Goal: Entertainment & Leisure: Consume media (video, audio)

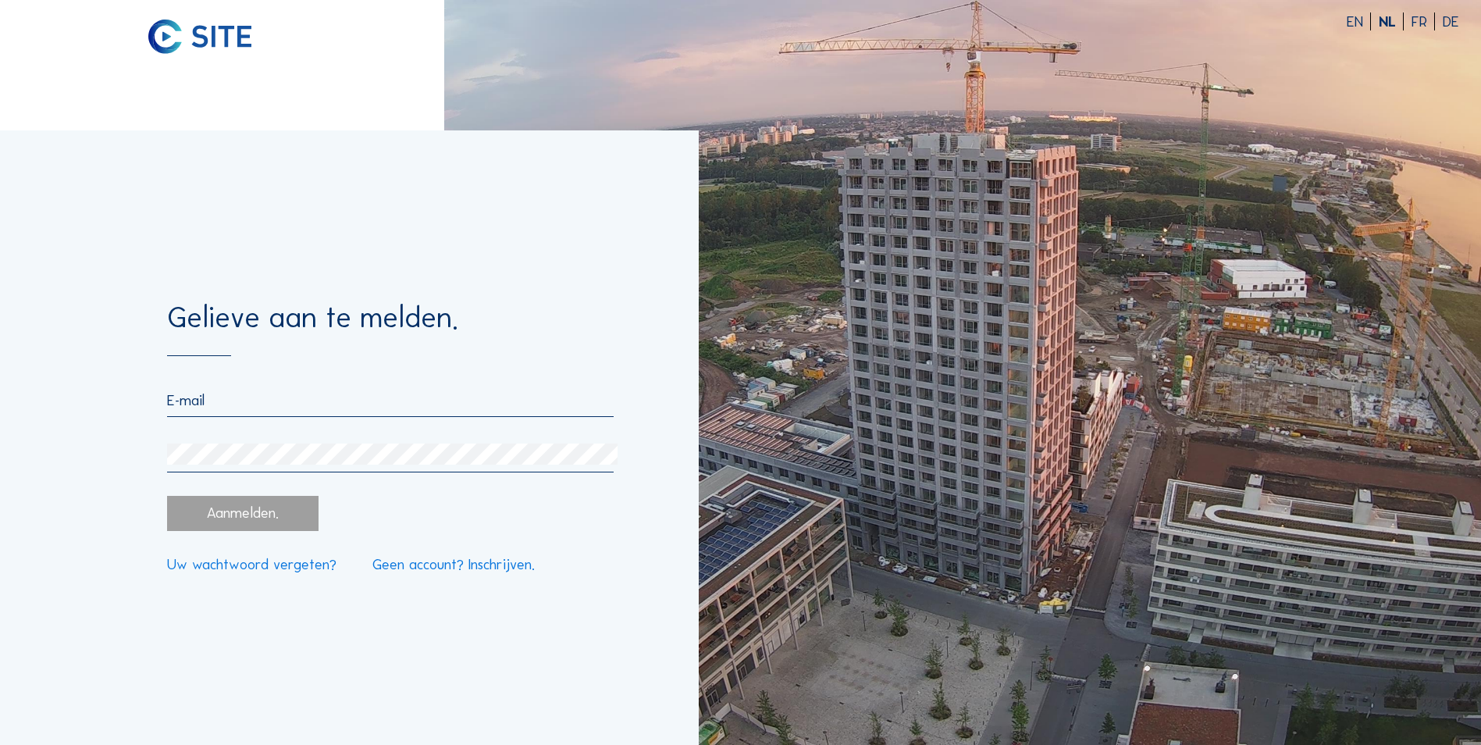
click at [260, 409] on input "email" at bounding box center [390, 400] width 446 height 18
type input "[EMAIL_ADDRESS][DOMAIN_NAME]"
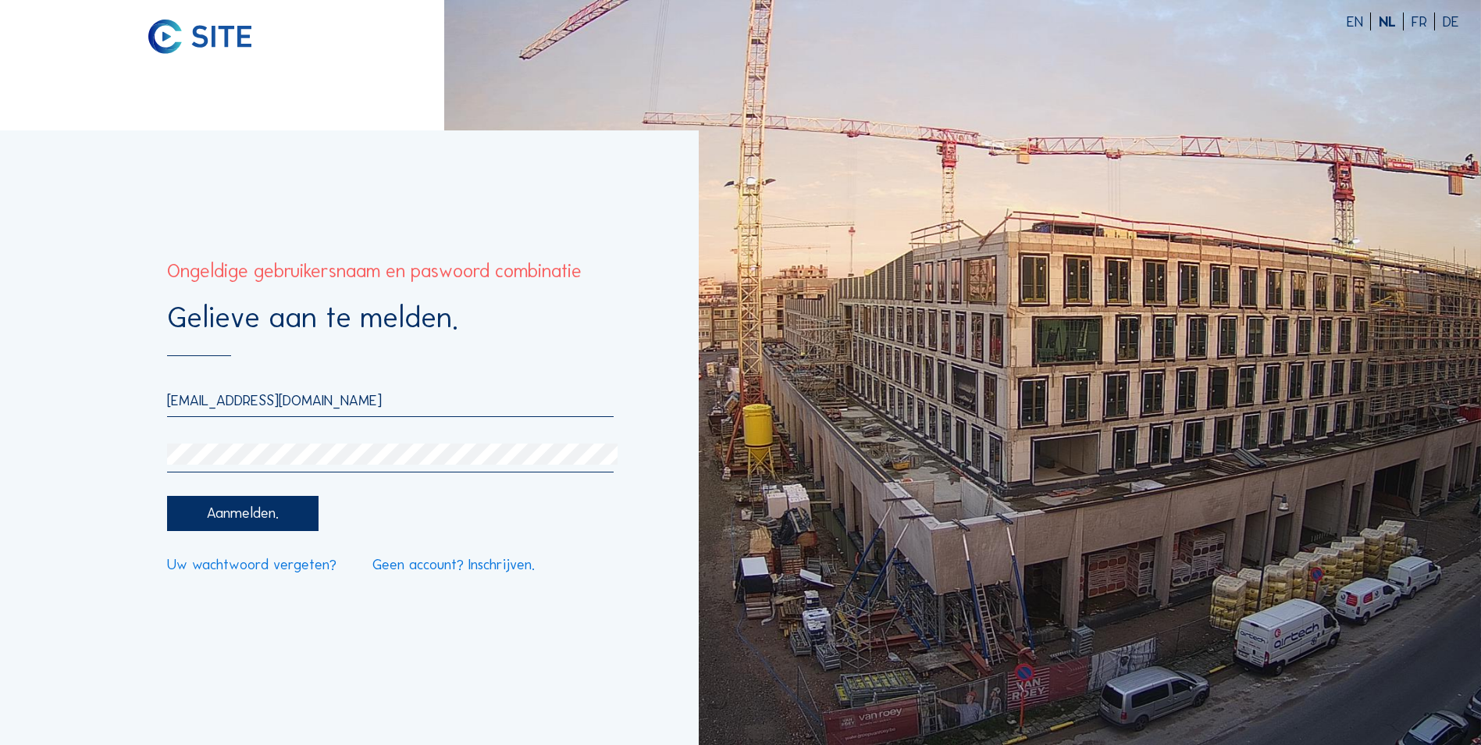
click at [132, 450] on div "Gelieve aan te melden. [EMAIL_ADDRESS][DOMAIN_NAME] Aanmelden. Uw wachtwoord ve…" at bounding box center [349, 437] width 699 height 614
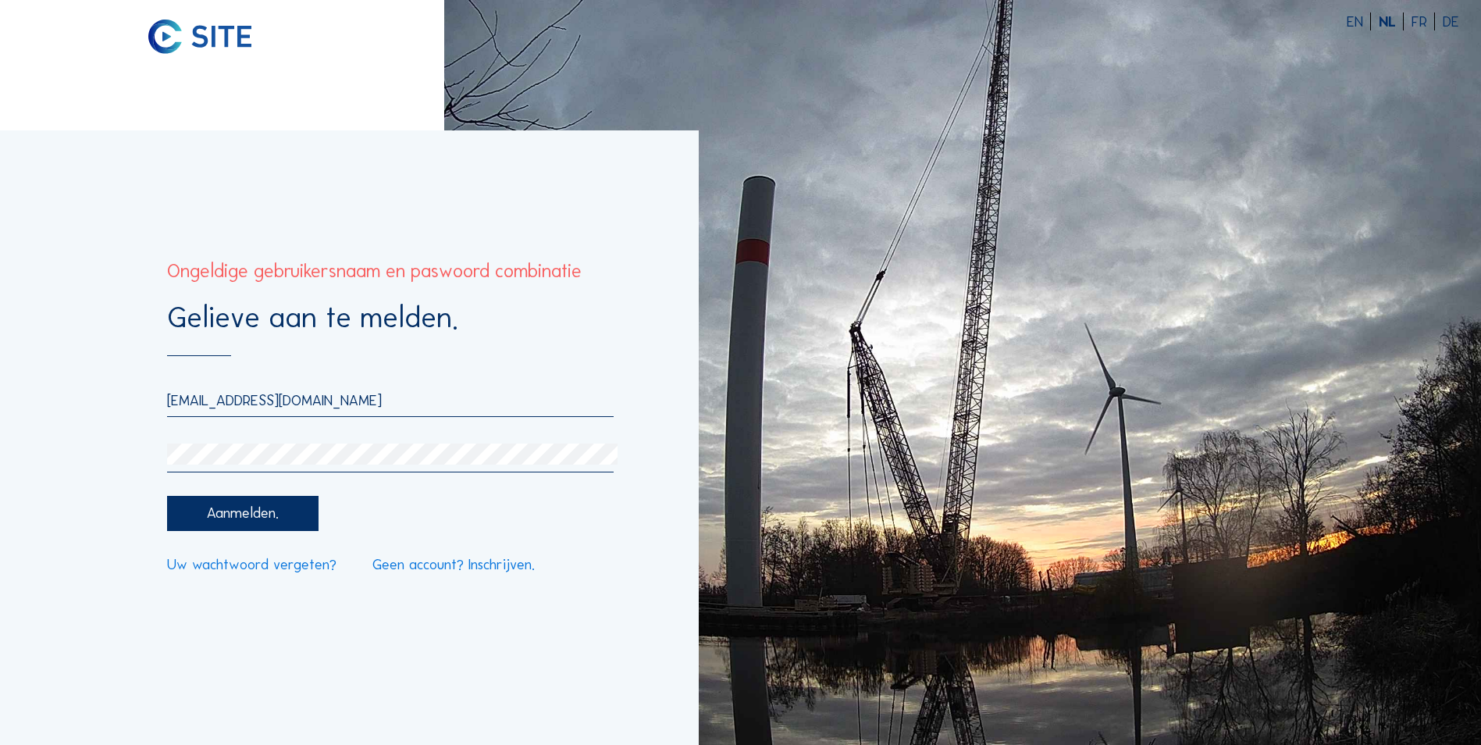
click at [137, 452] on div "Gelieve aan te melden. [EMAIL_ADDRESS][DOMAIN_NAME] Aanmelden. Uw wachtwoord ve…" at bounding box center [349, 437] width 699 height 614
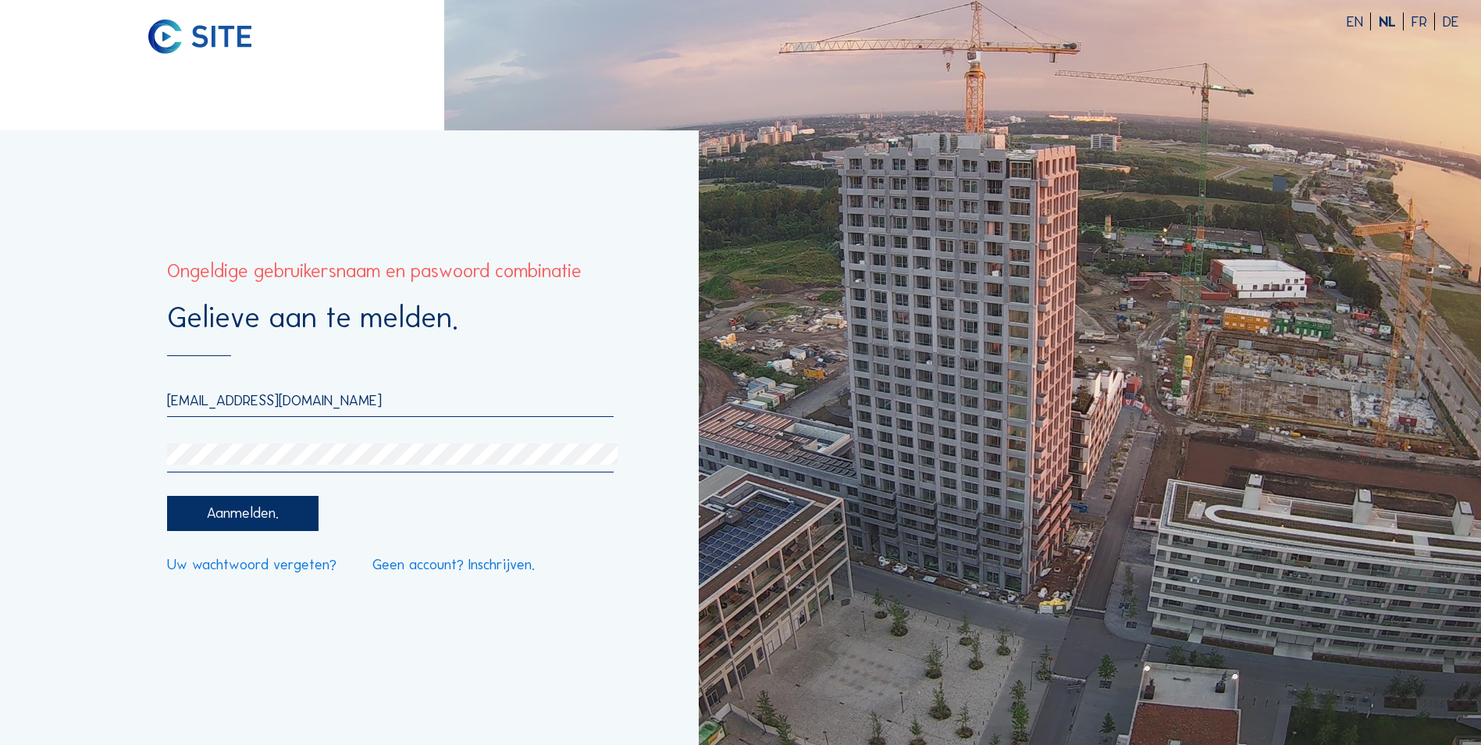
click at [95, 453] on div "Gelieve aan te melden. [EMAIL_ADDRESS][DOMAIN_NAME] Aanmelden. Uw wachtwoord ve…" at bounding box center [349, 437] width 699 height 614
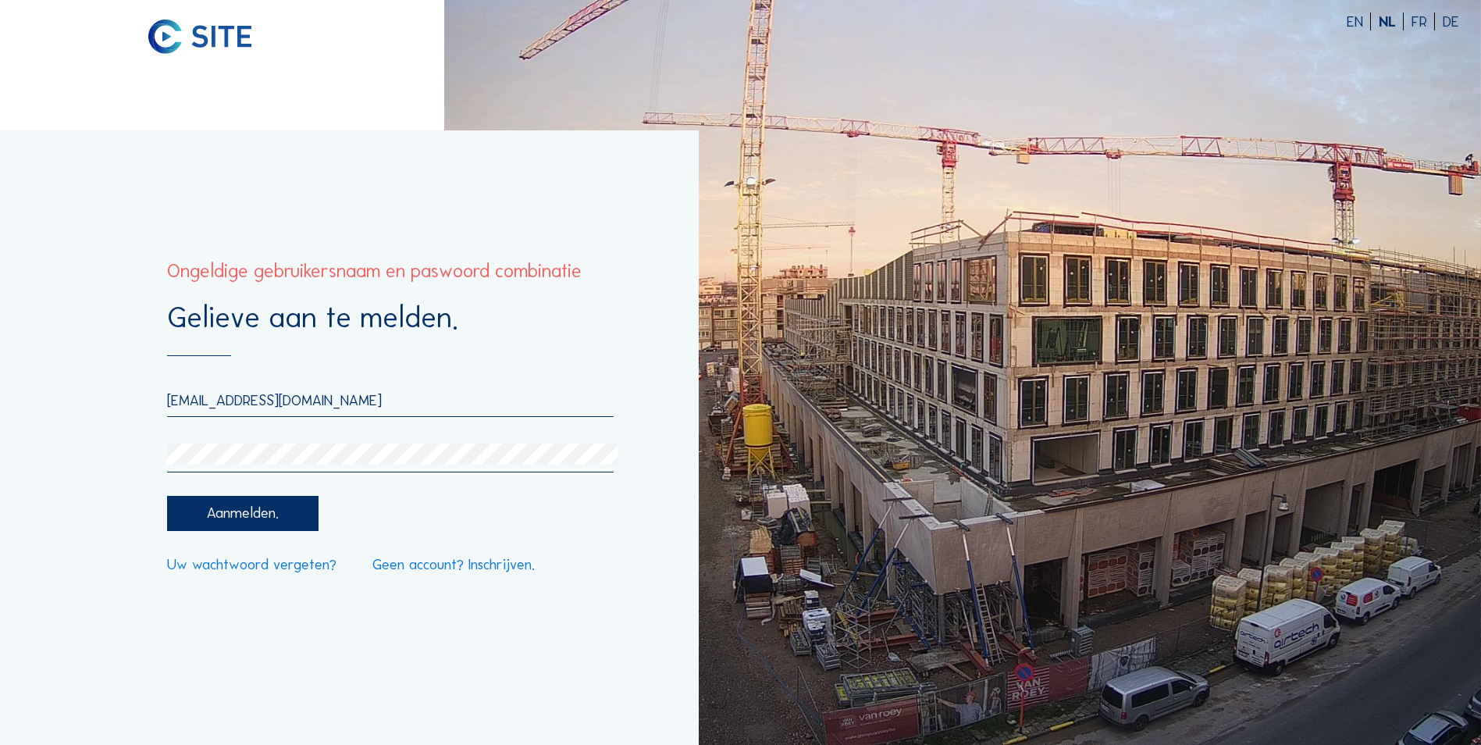
click at [129, 467] on div "Gelieve aan te melden. [EMAIL_ADDRESS][DOMAIN_NAME] Aanmelden. Uw wachtwoord ve…" at bounding box center [349, 437] width 699 height 614
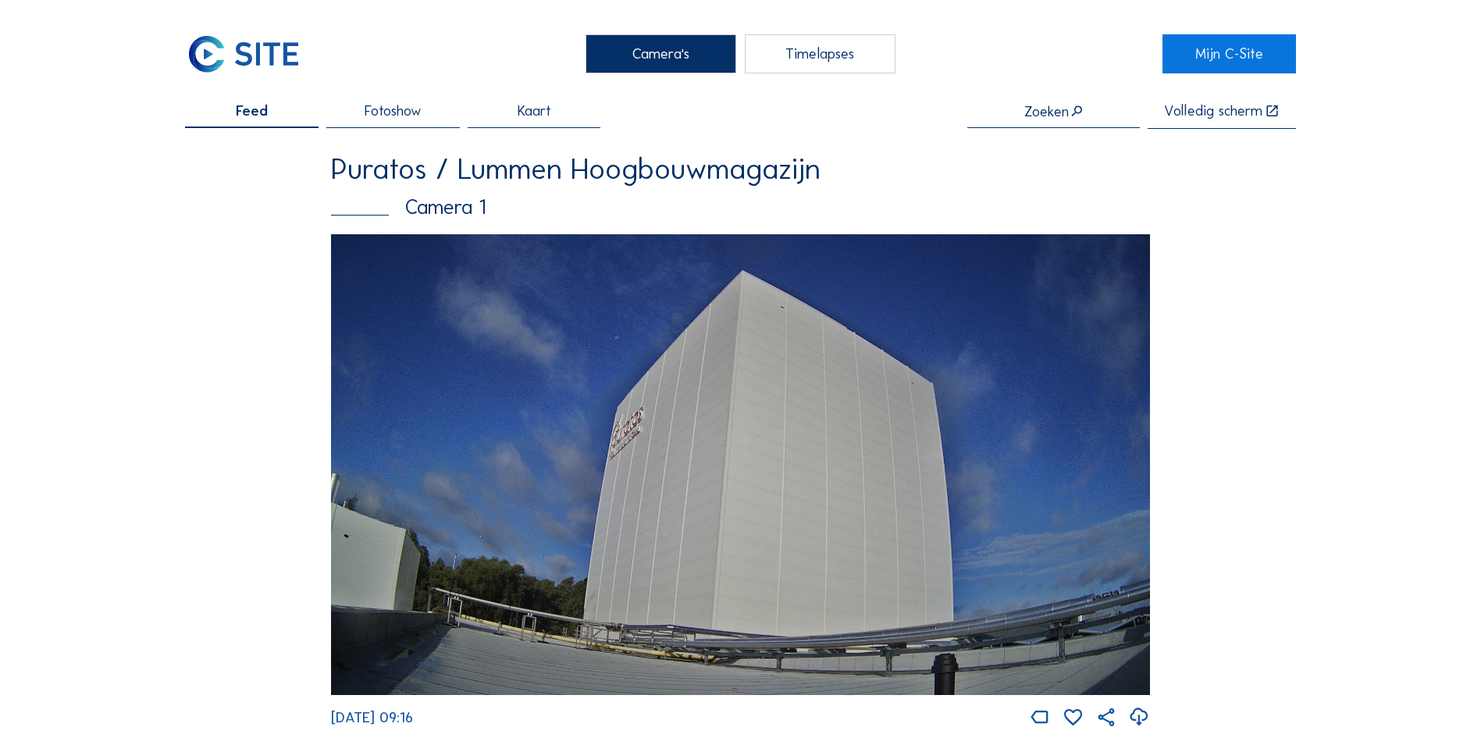
click at [407, 104] on span "Fotoshow" at bounding box center [392, 111] width 57 height 15
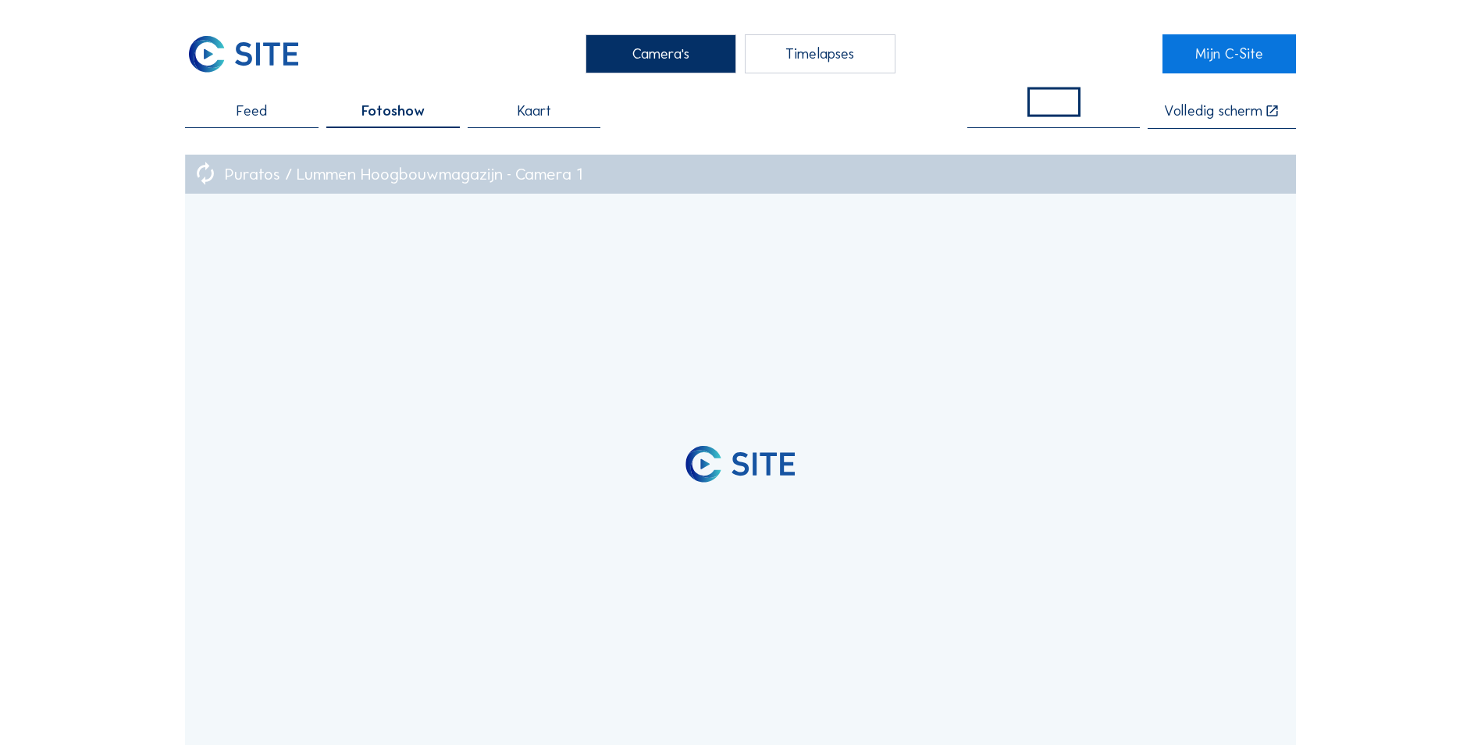
click at [269, 115] on div "Feed" at bounding box center [251, 116] width 133 height 24
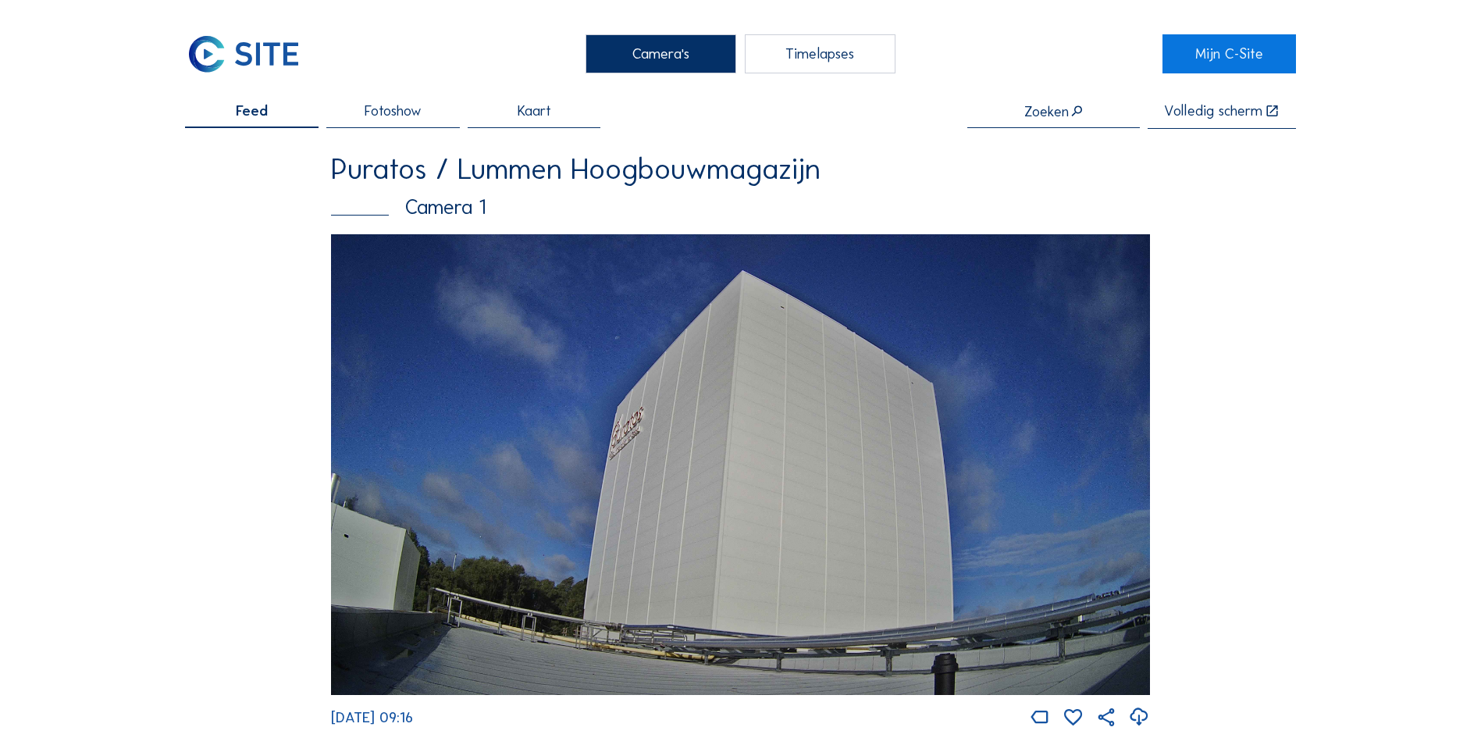
click at [809, 49] on div "Timelapses" at bounding box center [820, 53] width 151 height 39
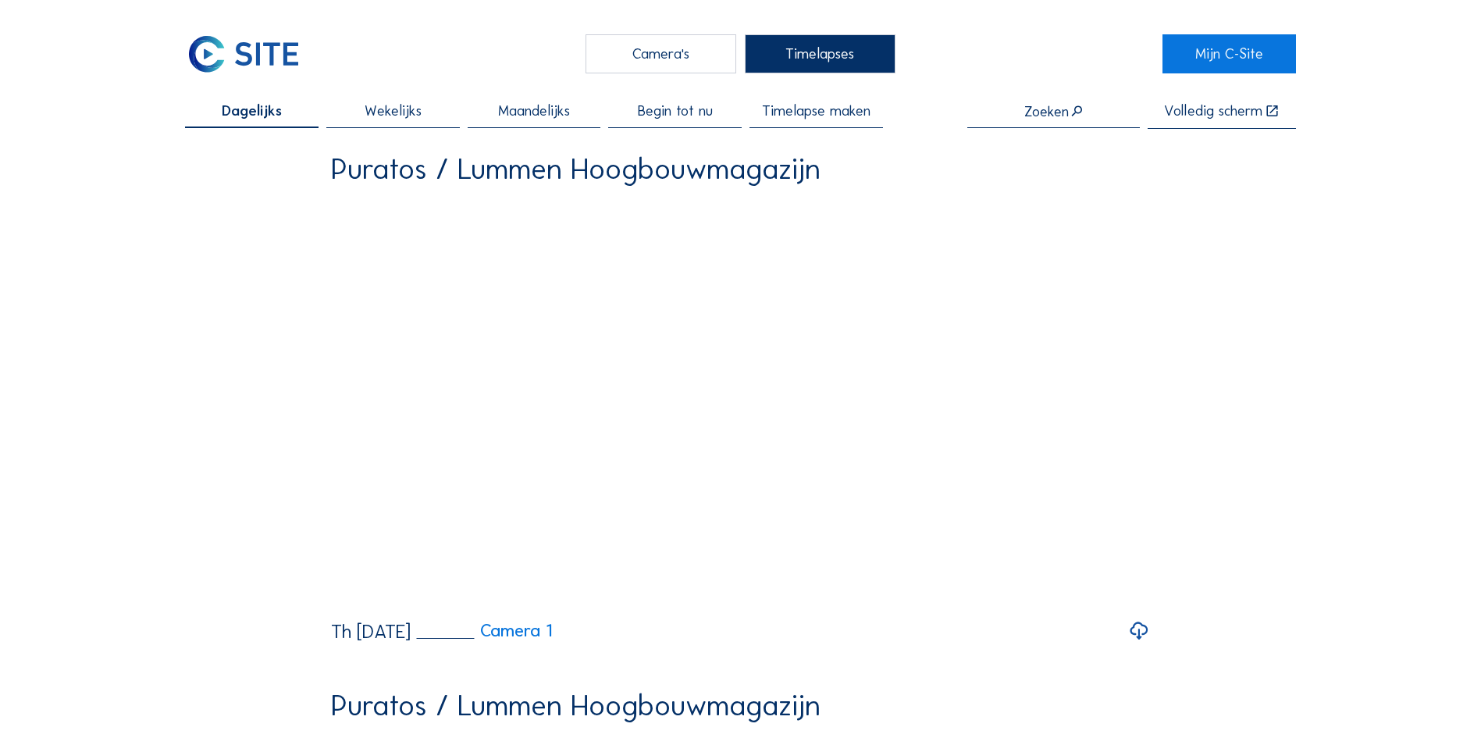
click at [712, 112] on span "Begin tot nu" at bounding box center [675, 111] width 75 height 15
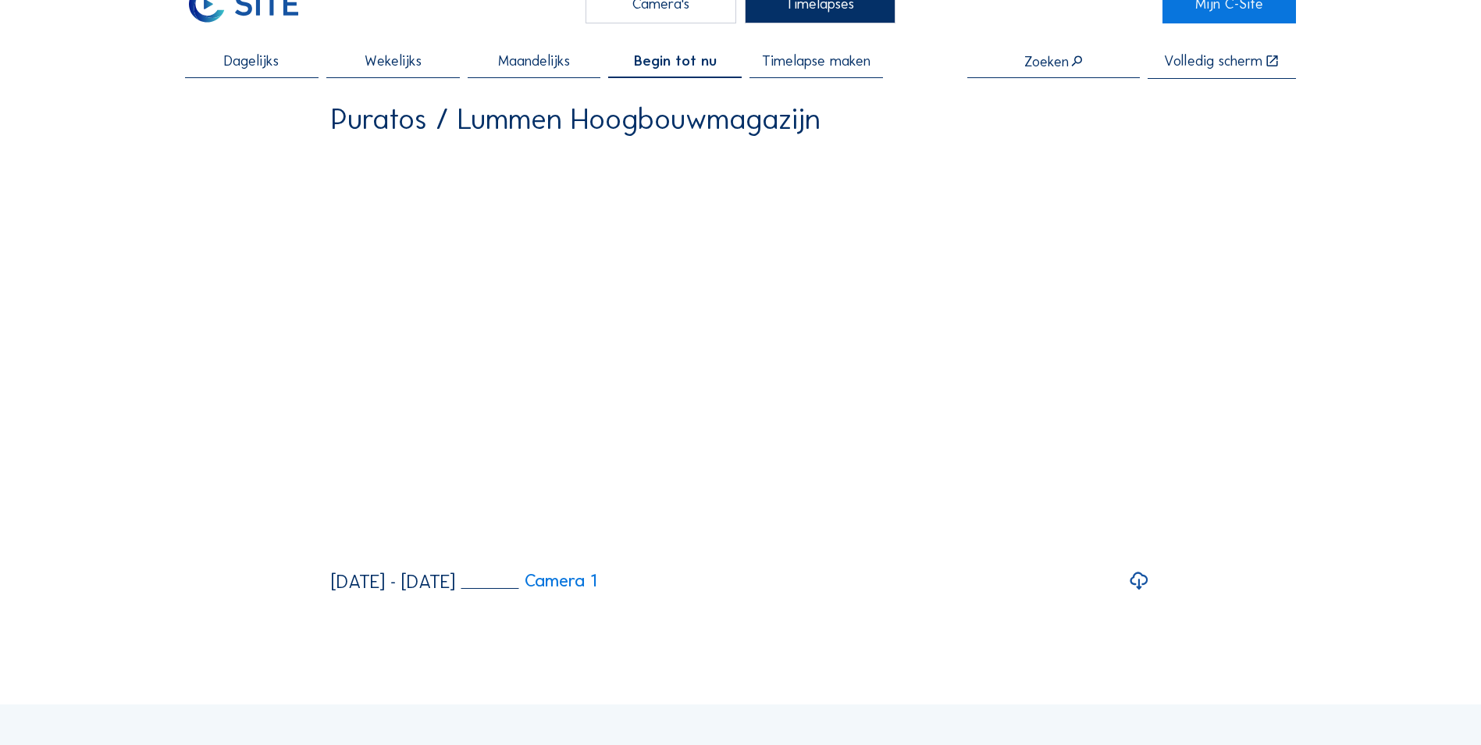
scroll to position [78, 0]
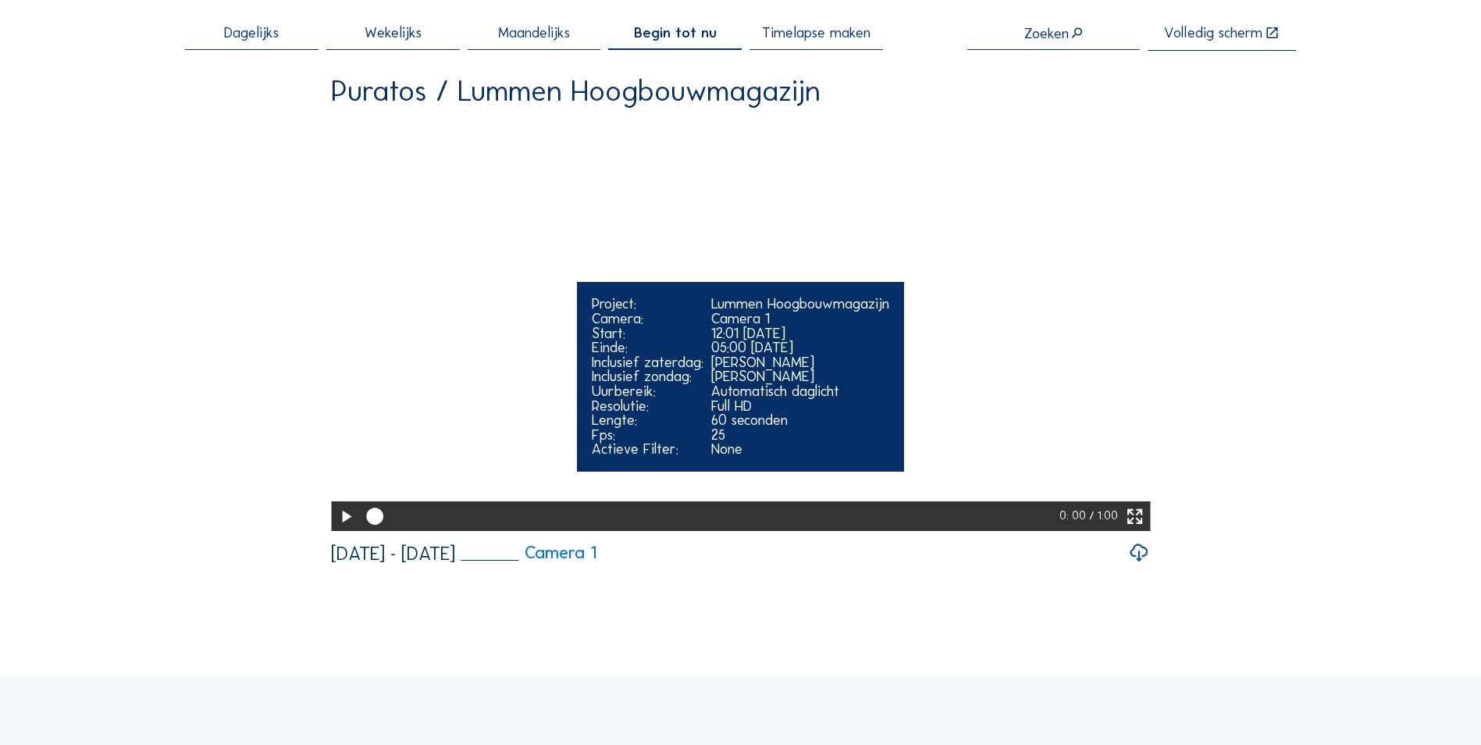
click at [339, 529] on icon at bounding box center [346, 516] width 20 height 25
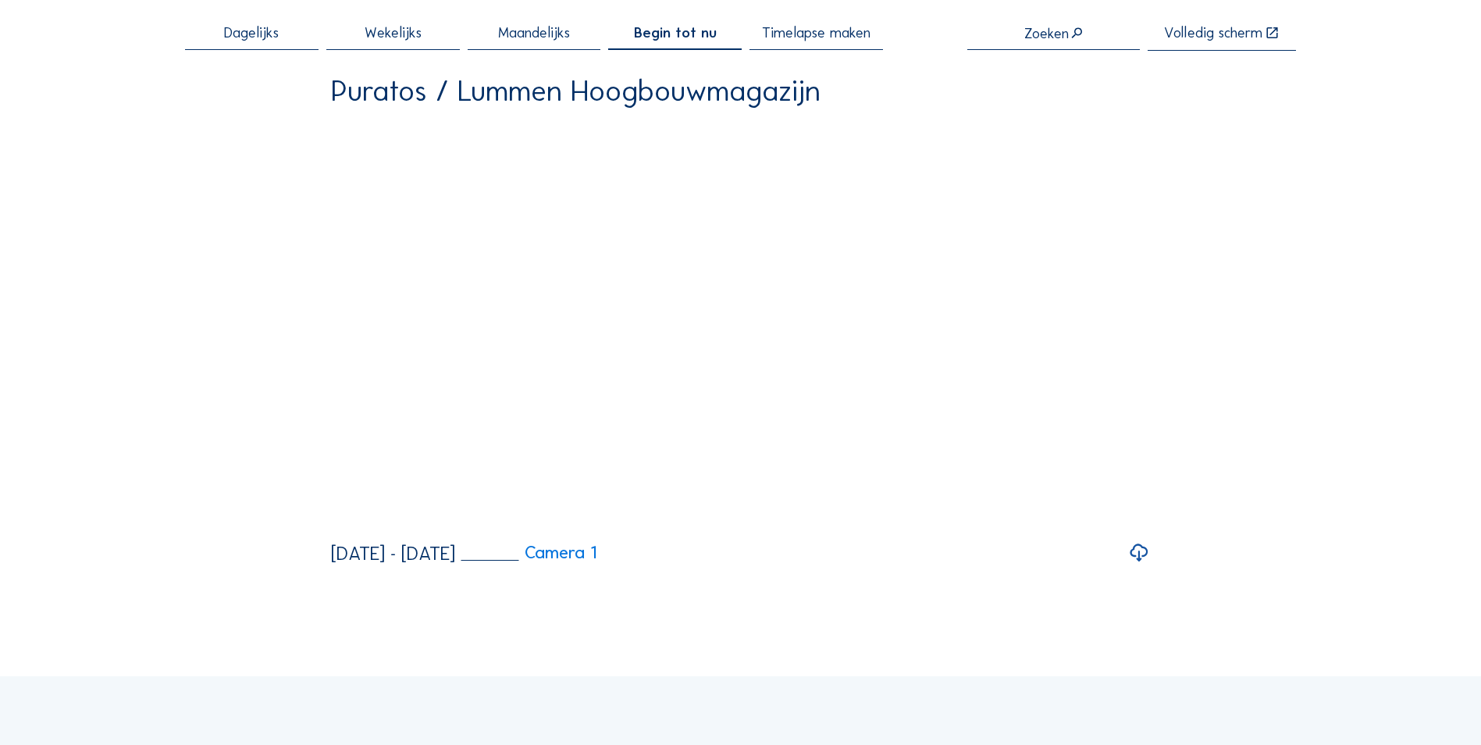
click at [1144, 566] on icon at bounding box center [1139, 552] width 22 height 27
